Goal: Transaction & Acquisition: Purchase product/service

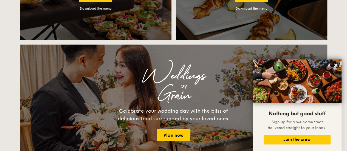
scroll to position [630, 0]
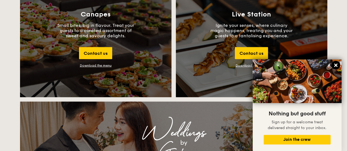
click at [334, 65] on icon at bounding box center [335, 65] width 3 height 3
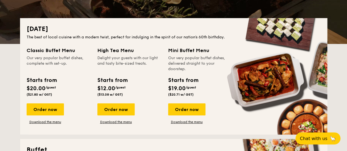
scroll to position [0, 0]
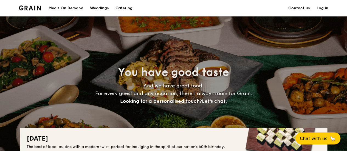
click at [68, 8] on div "Meals On Demand" at bounding box center [65, 8] width 35 height 16
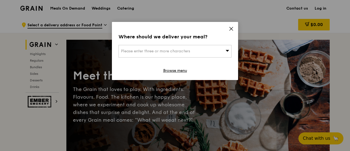
click at [230, 27] on icon at bounding box center [230, 28] width 5 height 5
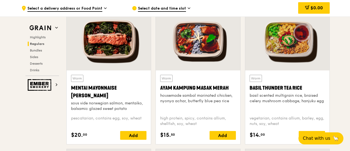
scroll to position [548, 0]
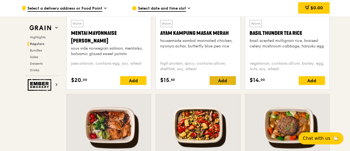
click at [220, 79] on div "Add" at bounding box center [222, 80] width 26 height 9
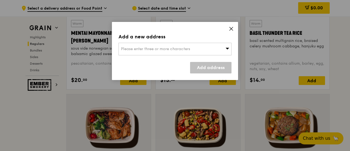
click at [230, 27] on icon at bounding box center [230, 28] width 5 height 5
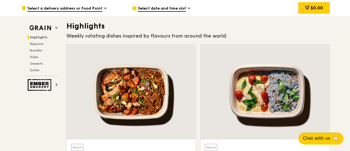
scroll to position [164, 0]
